Goal: Task Accomplishment & Management: Use online tool/utility

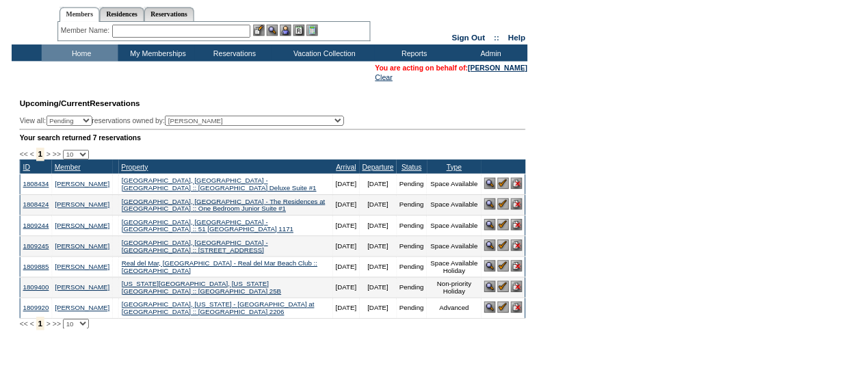
scroll to position [30, 0]
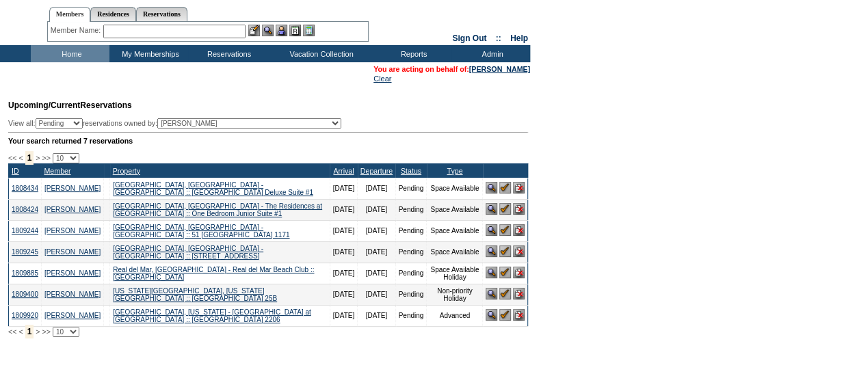
click at [206, 35] on input "text" at bounding box center [174, 32] width 142 height 14
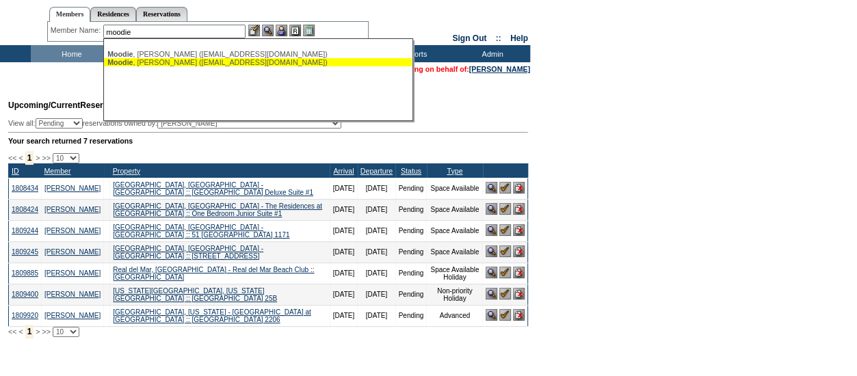
click at [196, 62] on div "[PERSON_NAME] ([EMAIL_ADDRESS][DOMAIN_NAME])" at bounding box center [257, 62] width 301 height 8
type input "[PERSON_NAME] ([EMAIL_ADDRESS][DOMAIN_NAME])"
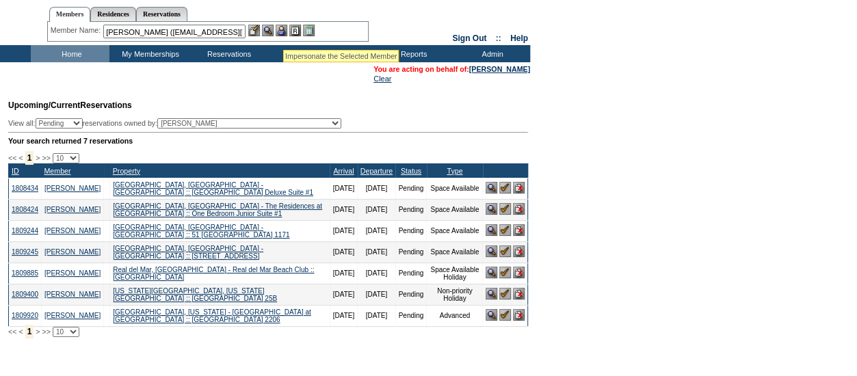
click at [284, 33] on img at bounding box center [282, 31] width 12 height 12
click at [271, 29] on img at bounding box center [268, 31] width 12 height 12
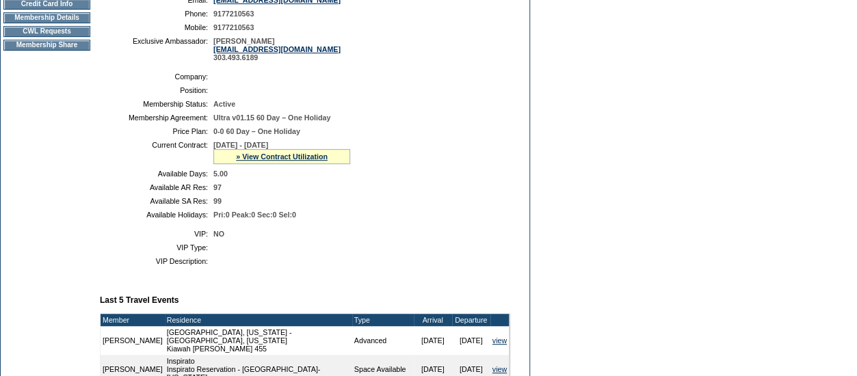
scroll to position [186, 0]
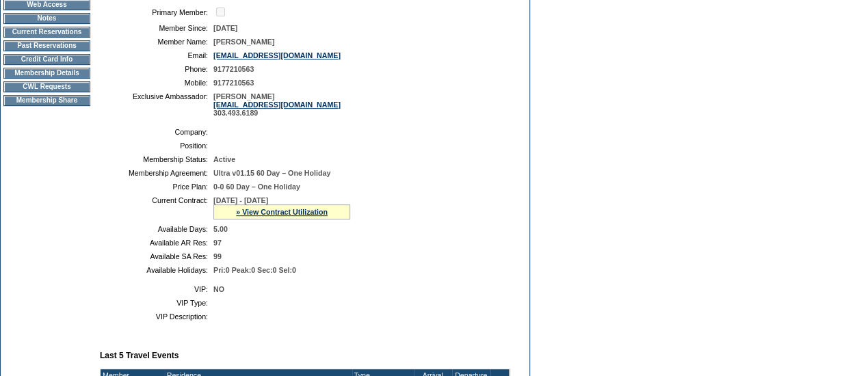
click at [66, 92] on td "CWL Requests" at bounding box center [46, 86] width 87 height 11
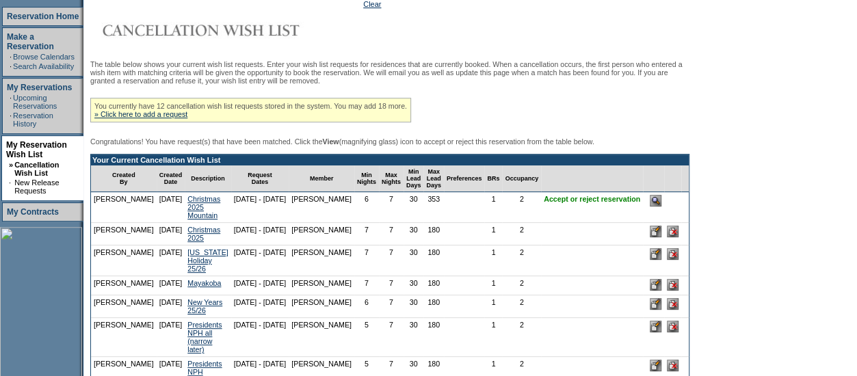
scroll to position [205, 0]
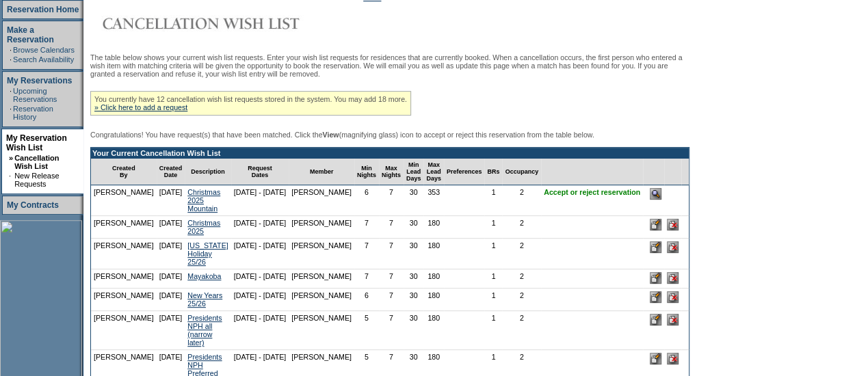
click at [661, 200] on input "image" at bounding box center [656, 194] width 12 height 12
